Goal: Find specific page/section: Find specific page/section

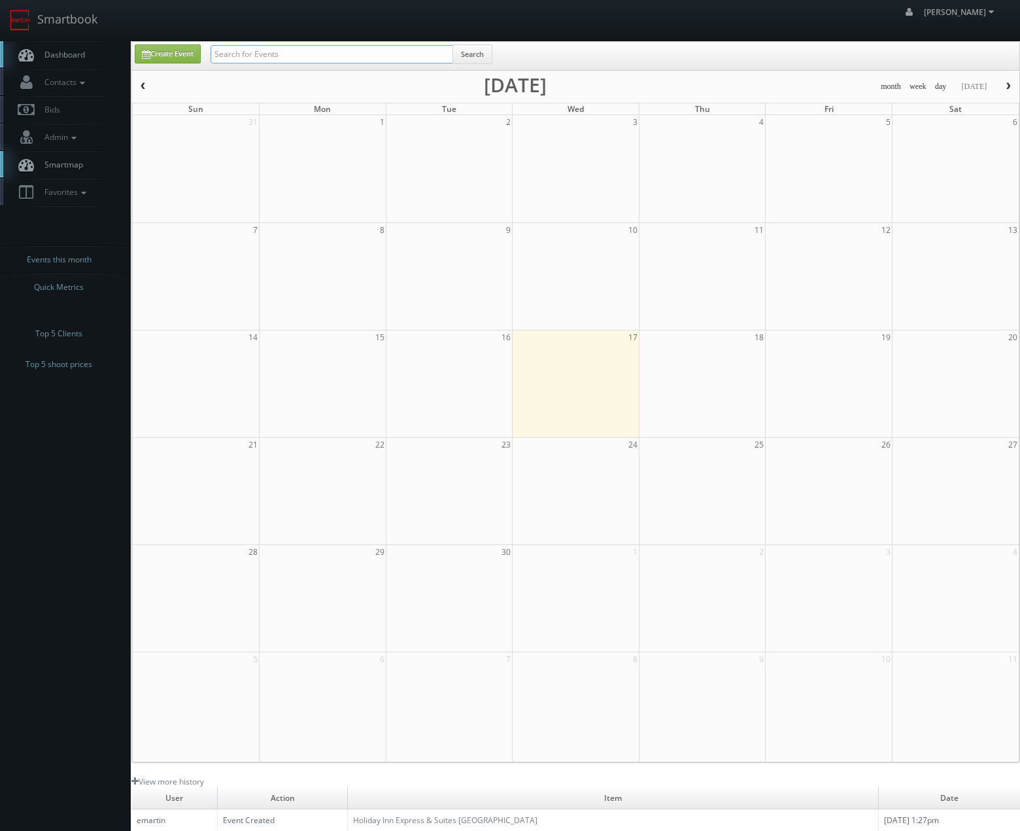
click at [377, 61] on input "text" at bounding box center [332, 54] width 243 height 18
type input "element6"
click at [312, 47] on input "text" at bounding box center [332, 54] width 243 height 18
type input "mill springs"
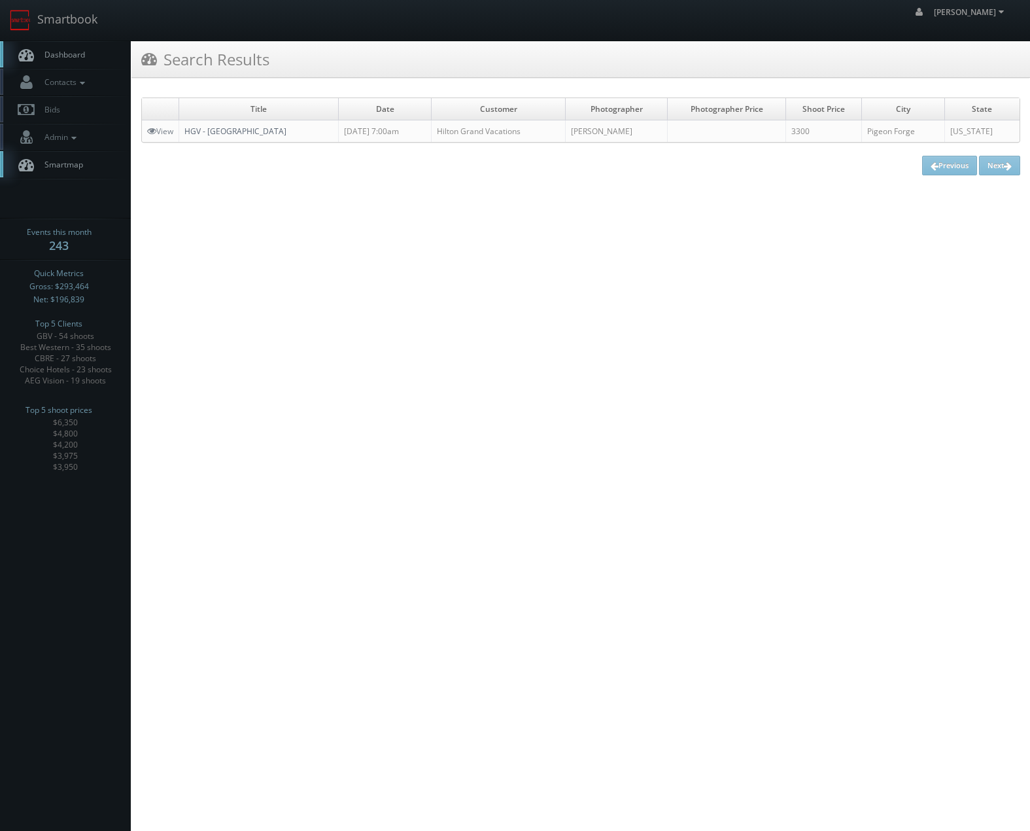
click at [235, 135] on link "HGV - [GEOGRAPHIC_DATA]" at bounding box center [235, 131] width 102 height 11
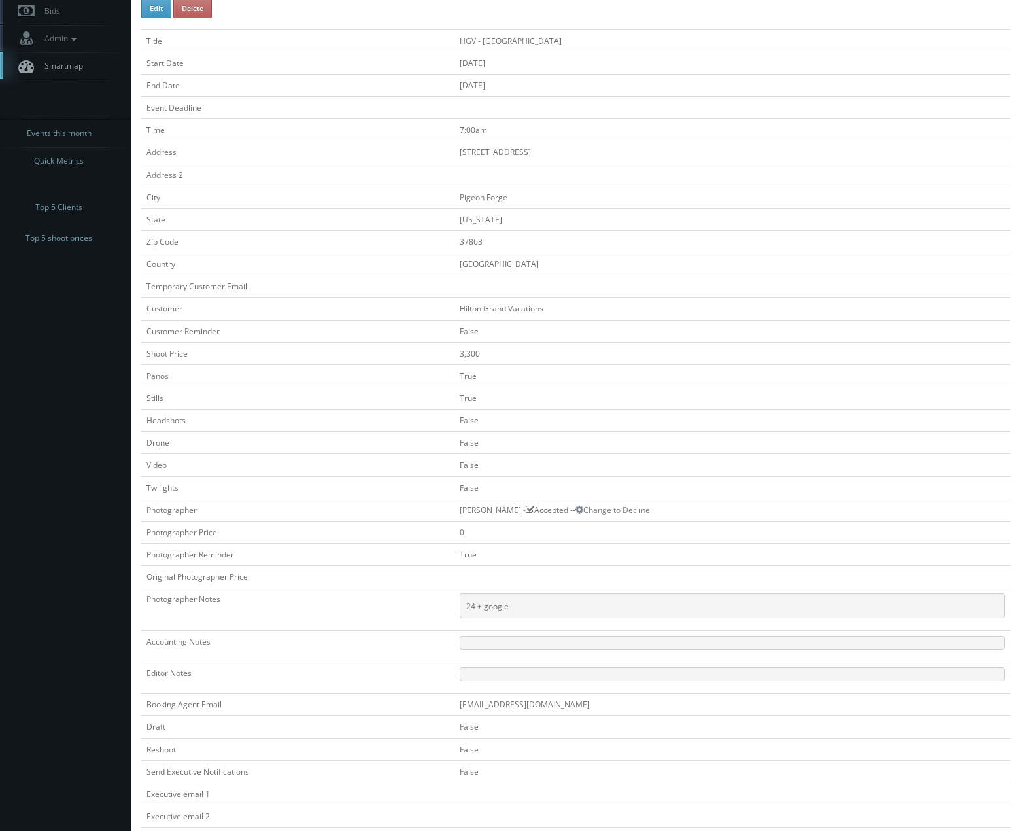
scroll to position [252, 0]
